Goal: Information Seeking & Learning: Learn about a topic

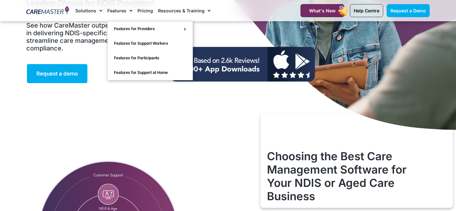
click at [120, 12] on link "Features" at bounding box center [119, 10] width 25 height 21
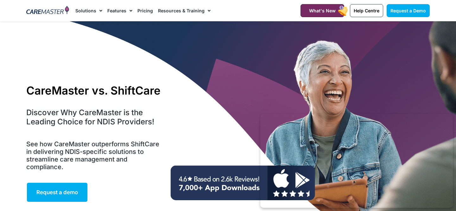
click at [120, 12] on link "Features" at bounding box center [119, 10] width 25 height 21
